Goal: Transaction & Acquisition: Purchase product/service

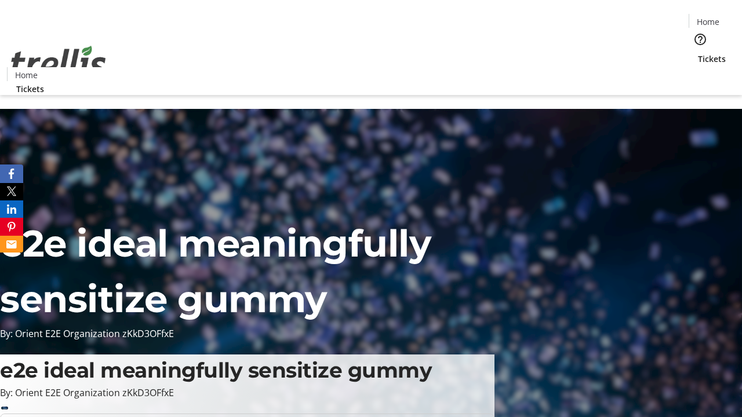
click at [698, 53] on span "Tickets" at bounding box center [712, 59] width 28 height 12
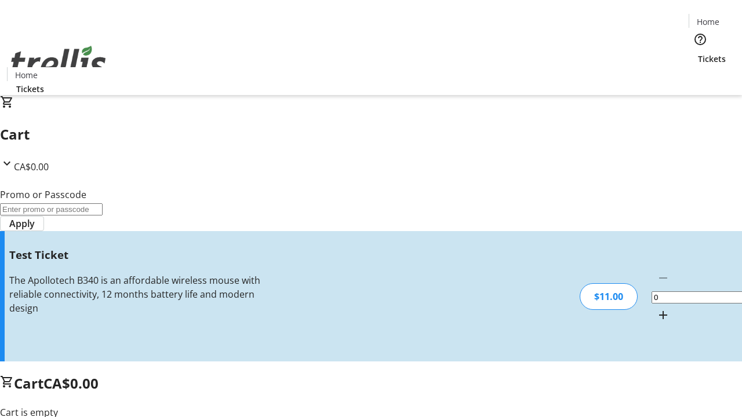
click at [656, 308] on mat-icon "Increment by one" at bounding box center [663, 315] width 14 height 14
type input "1"
type input "UNLOCK"
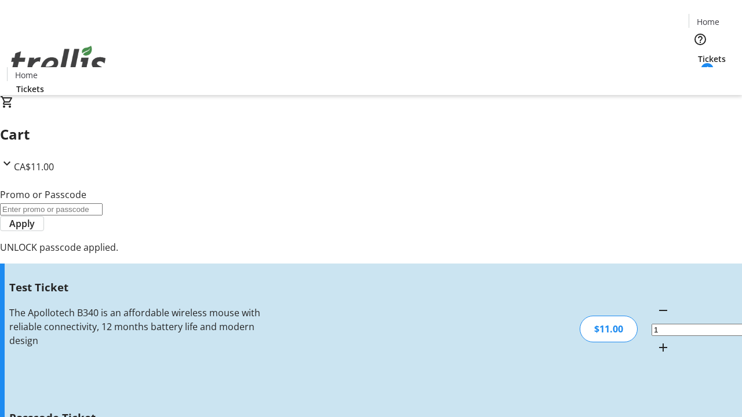
type input "5"
